Goal: Task Accomplishment & Management: Complete application form

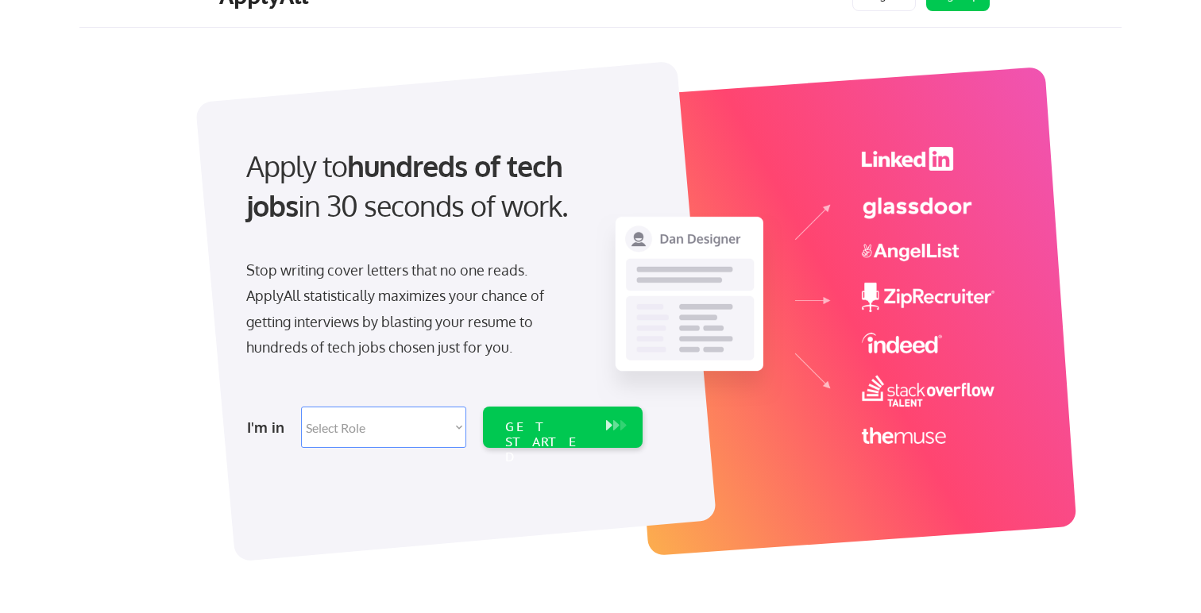
scroll to position [42, 0]
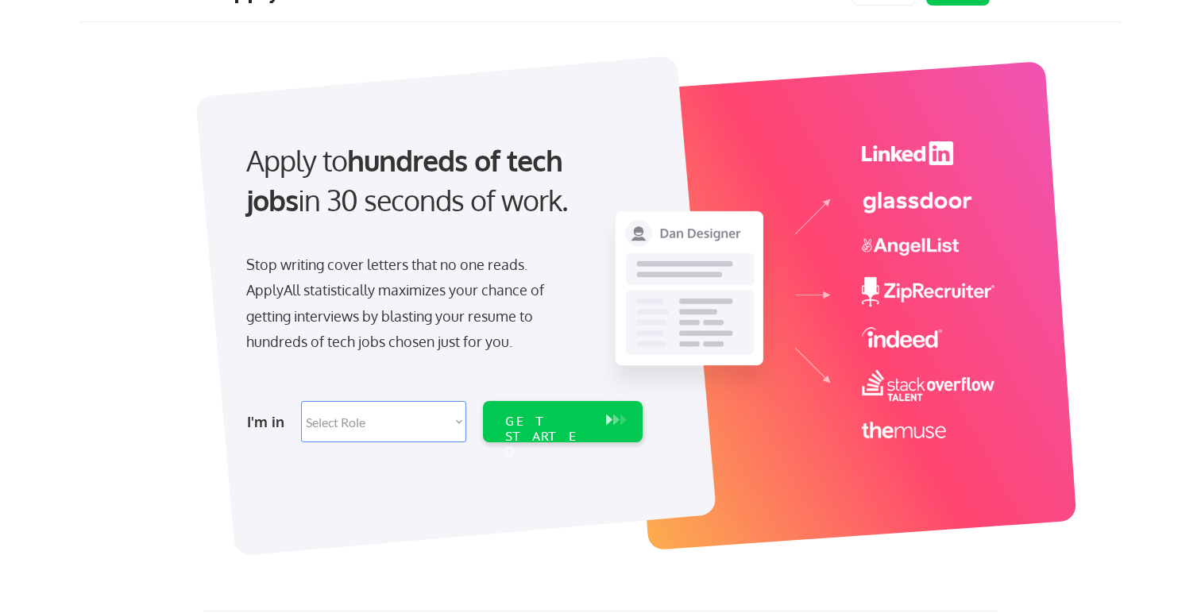
click at [394, 412] on select "Select Role Software Engineering Product Management Customer Success Sales UI/U…" at bounding box center [383, 421] width 165 height 41
select select ""technical_project_program_mgmt""
click at [301, 401] on select "Select Role Software Engineering Product Management Customer Success Sales UI/U…" at bounding box center [383, 421] width 165 height 41
select select ""technical_project_program_mgmt""
click at [581, 427] on div "GET STARTED" at bounding box center [547, 437] width 85 height 46
